Goal: Complete application form

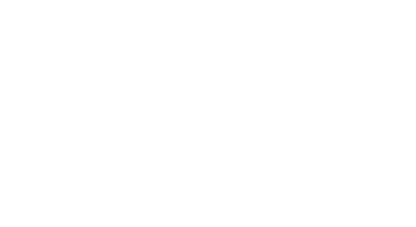
select select "MY"
